Goal: Check status: Check status

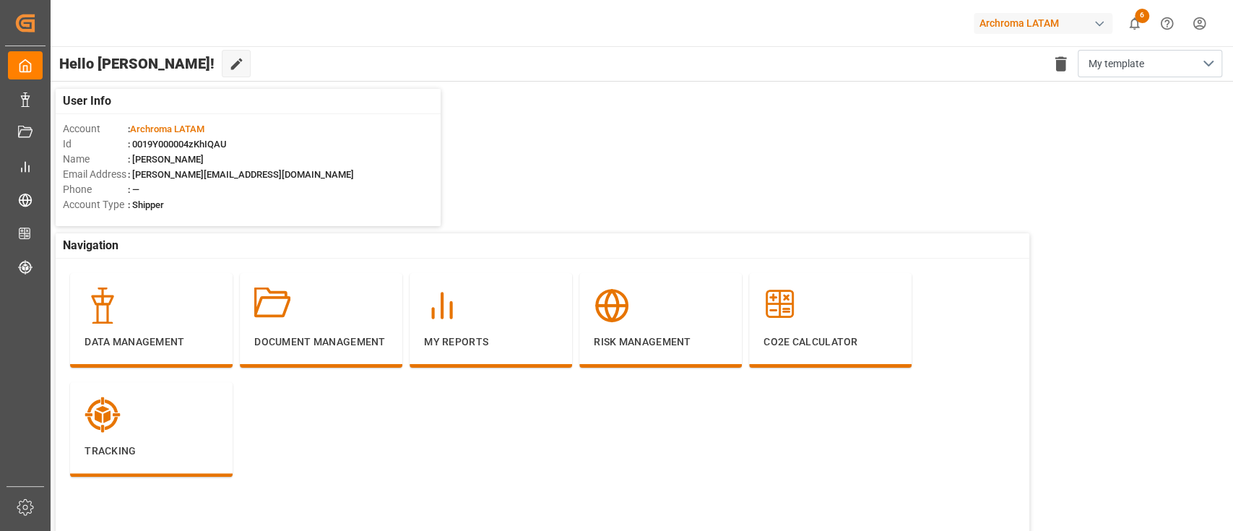
click at [1041, 29] on div "Archroma LATAM" at bounding box center [1043, 23] width 139 height 21
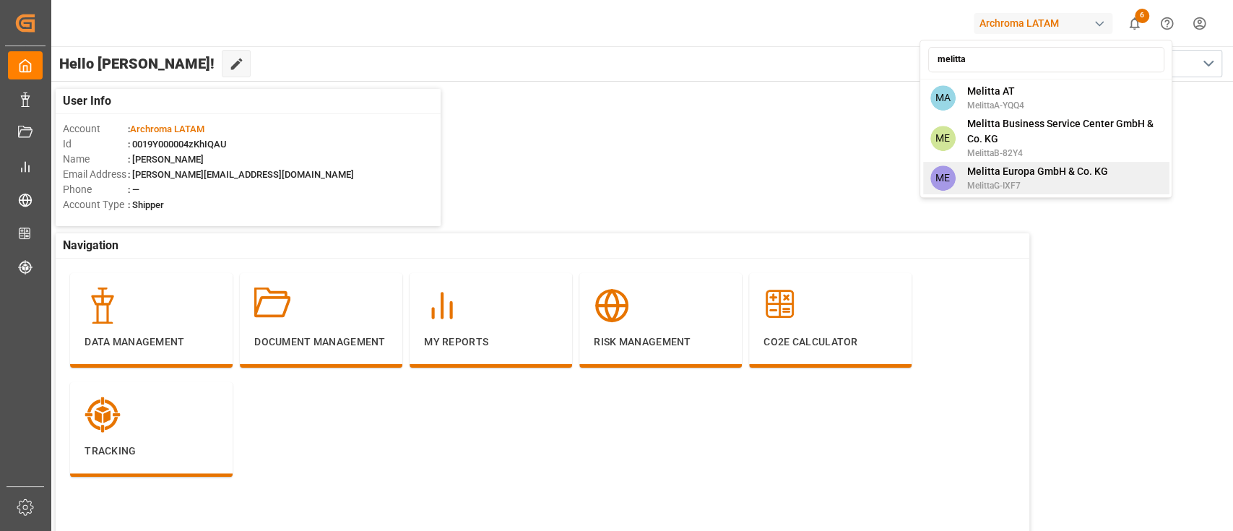
type input "melitta"
click at [1048, 176] on span "Melitta Europa GmbH & Co. KG" at bounding box center [1036, 171] width 141 height 15
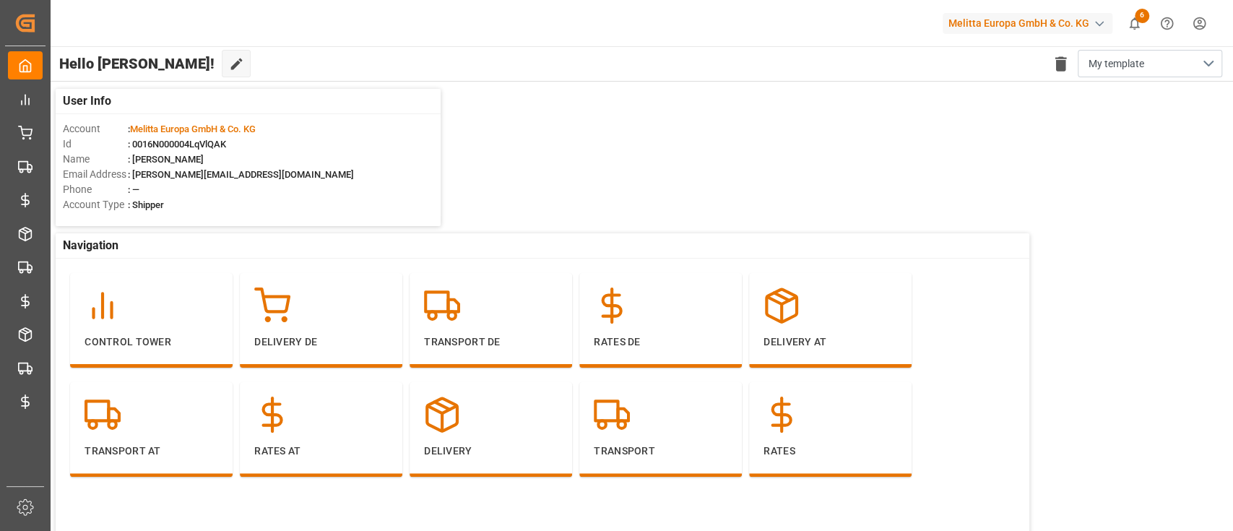
click at [667, 169] on div "User Info Account : Melitta Europa GmbH & Co. KG Id : 0016N000004LqVlQAK Name :…" at bounding box center [640, 331] width 1184 height 498
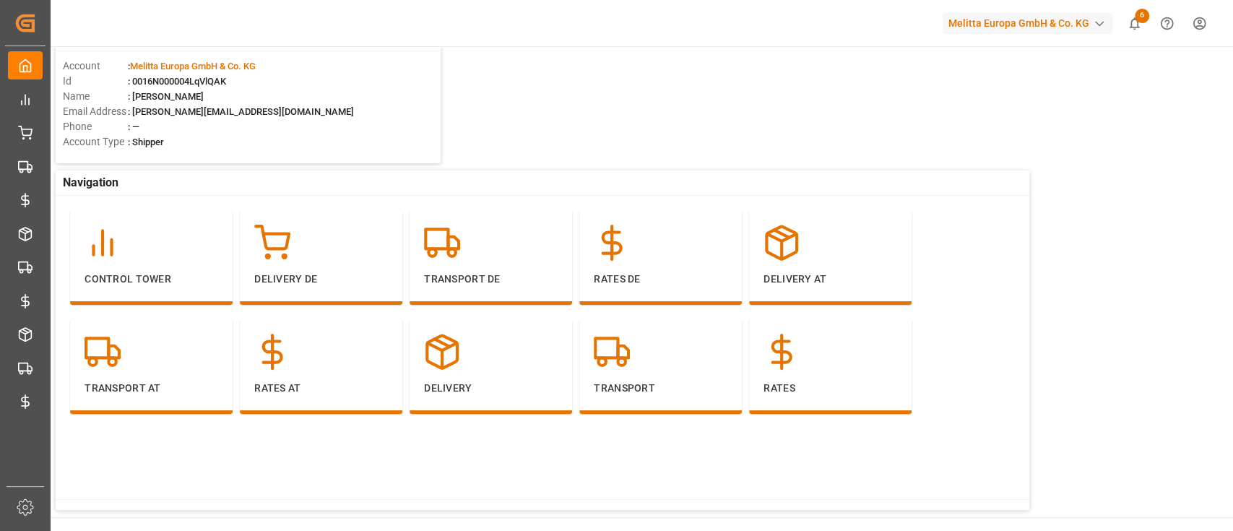
scroll to position [66, 0]
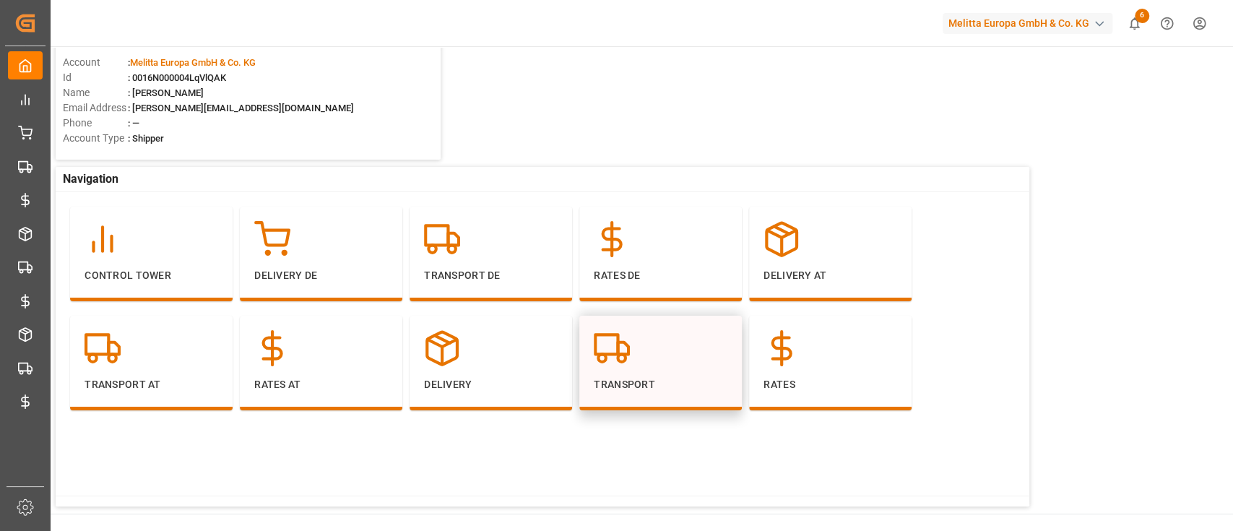
click at [639, 363] on div at bounding box center [661, 348] width 134 height 36
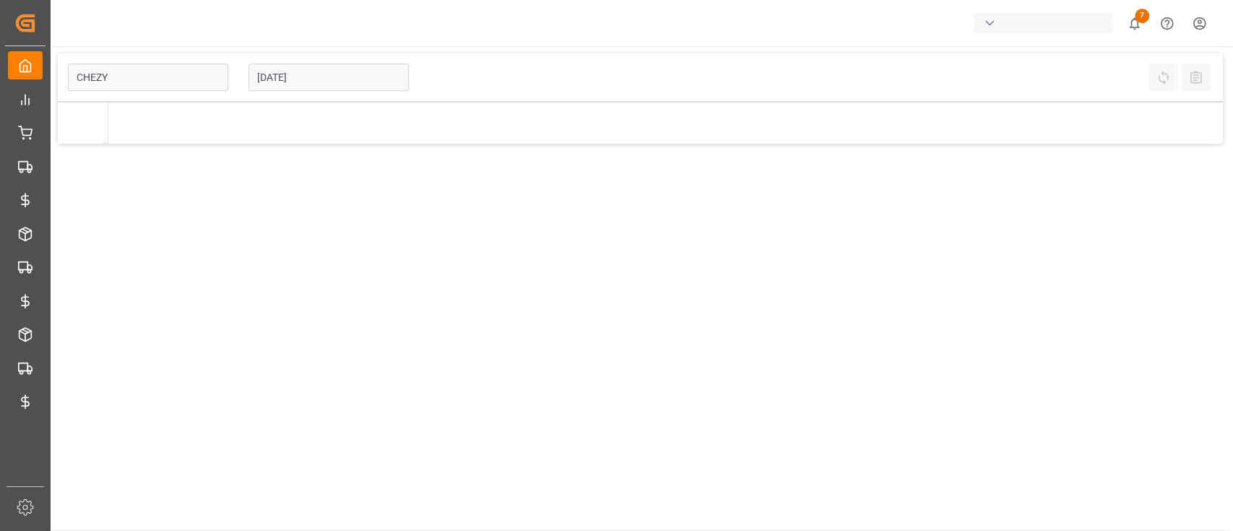
type input "Chezy Loading"
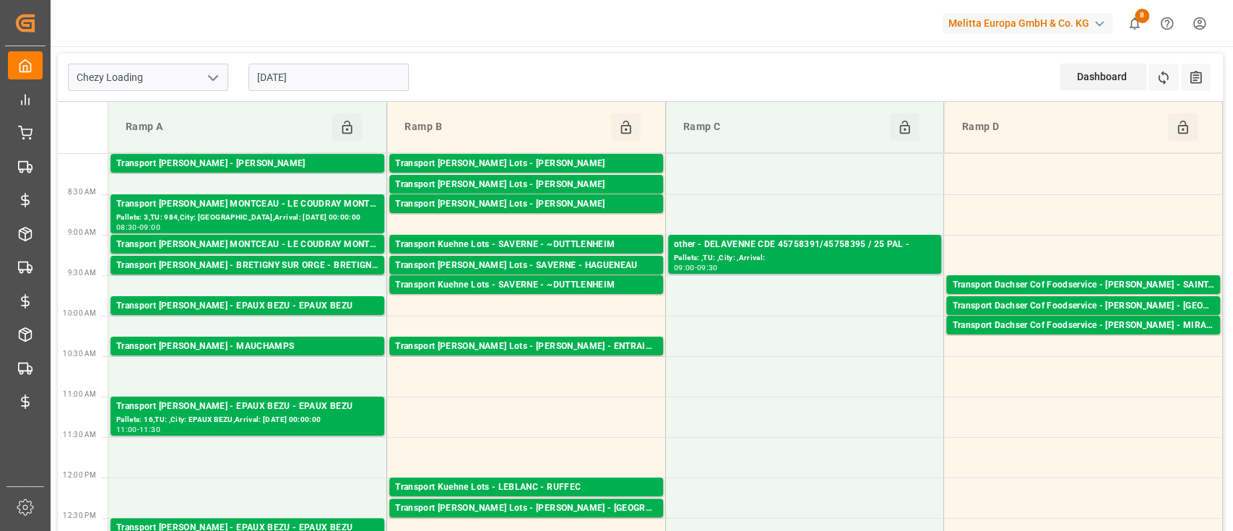
click at [329, 83] on input "18.09.2025" at bounding box center [328, 77] width 160 height 27
